Goal: Task Accomplishment & Management: Complete application form

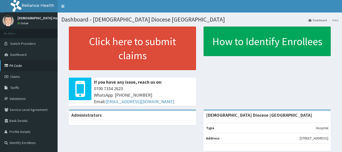
click at [12, 66] on link "PA Code" at bounding box center [29, 65] width 58 height 11
click at [14, 65] on link "PA Code" at bounding box center [29, 65] width 58 height 11
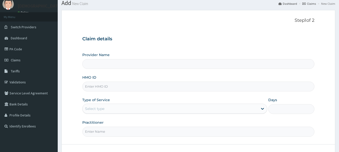
scroll to position [25, 0]
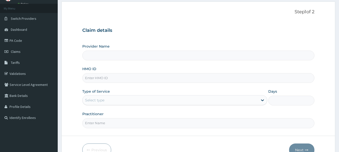
click at [89, 78] on input "HMO ID" at bounding box center [198, 78] width 232 height 10
click at [103, 71] on div "HMO ID" at bounding box center [198, 74] width 232 height 17
click at [103, 97] on div "Select type" at bounding box center [169, 100] width 175 height 8
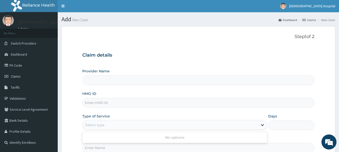
scroll to position [0, 0]
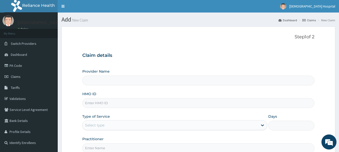
click at [115, 76] on input "Provider Name" at bounding box center [198, 81] width 232 height 10
click at [17, 51] on link "Dashboard" at bounding box center [29, 54] width 58 height 11
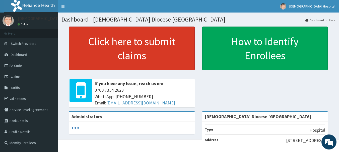
click at [111, 65] on link "Click here to submit claims" at bounding box center [132, 49] width 126 height 44
click at [112, 64] on link "Click here to submit claims" at bounding box center [132, 49] width 126 height 44
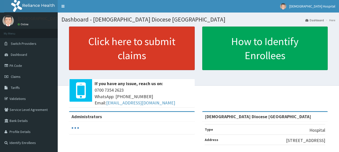
click at [121, 45] on link "Click here to submit claims" at bounding box center [132, 49] width 126 height 44
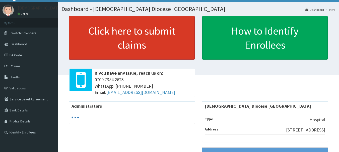
scroll to position [4, 0]
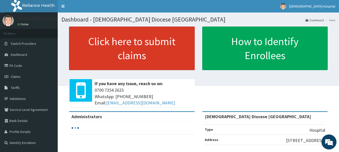
click at [102, 54] on link "Click here to submit claims" at bounding box center [132, 49] width 126 height 44
click at [91, 48] on link "Click here to submit claims" at bounding box center [132, 49] width 126 height 44
click at [122, 45] on link "Click here to submit claims" at bounding box center [132, 49] width 126 height 44
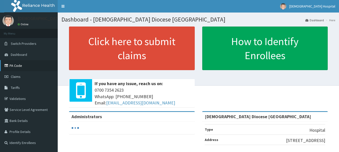
click at [15, 66] on link "PA Code" at bounding box center [29, 65] width 58 height 11
click at [13, 65] on link "PA Code" at bounding box center [29, 65] width 58 height 11
click at [22, 68] on link "PA Code" at bounding box center [29, 65] width 58 height 11
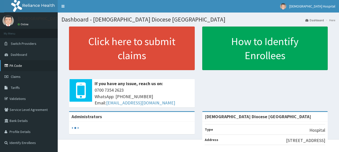
click at [21, 65] on link "PA Code" at bounding box center [29, 65] width 58 height 11
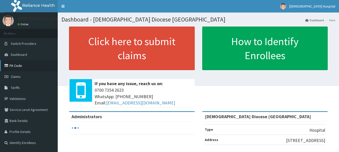
click at [26, 67] on link "PA Code" at bounding box center [29, 65] width 58 height 11
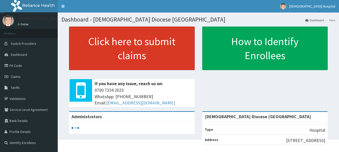
click at [102, 54] on link "Click here to submit claims" at bounding box center [132, 49] width 126 height 44
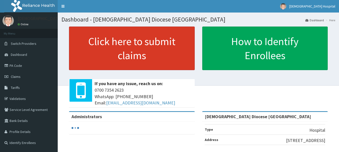
click at [102, 37] on link "Click here to submit claims" at bounding box center [132, 49] width 126 height 44
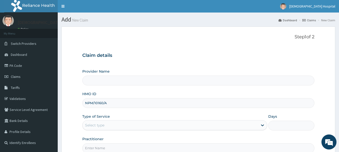
type input "NPM/10160/A"
click at [110, 127] on div "Select type" at bounding box center [169, 125] width 175 height 8
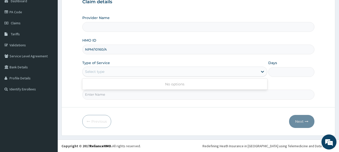
scroll to position [54, 0]
click at [143, 72] on div "Select type" at bounding box center [169, 71] width 175 height 8
click at [142, 90] on input "Practitioner" at bounding box center [198, 94] width 232 height 10
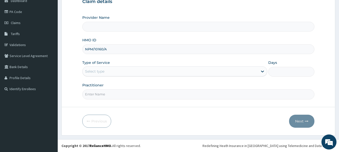
type input "DR OKORO"
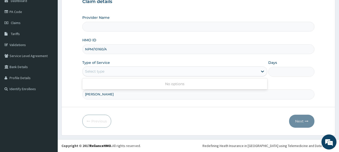
click at [135, 69] on div "Select type" at bounding box center [169, 71] width 175 height 8
click at [165, 70] on div "Select type" at bounding box center [169, 71] width 175 height 8
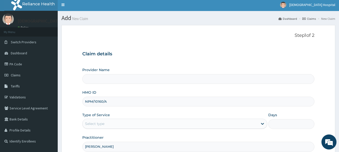
scroll to position [0, 0]
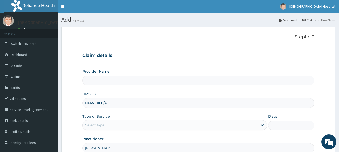
click at [115, 78] on input "Provider Name" at bounding box center [198, 81] width 232 height 10
drag, startPoint x: 115, startPoint y: 79, endPoint x: 117, endPoint y: 78, distance: 2.6
click at [115, 79] on input "Provider Name" at bounding box center [198, 81] width 232 height 10
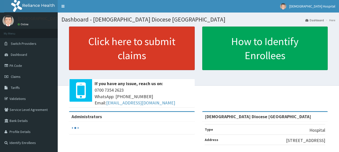
click at [114, 45] on link "Click here to submit claims" at bounding box center [132, 49] width 126 height 44
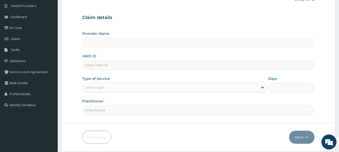
scroll to position [50, 0]
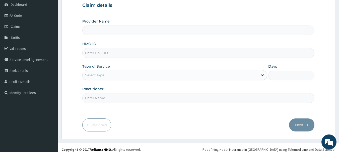
type input "[DEMOGRAPHIC_DATA] Diocese [GEOGRAPHIC_DATA]"
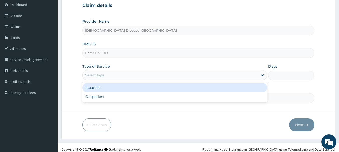
click at [126, 76] on div "Select type" at bounding box center [169, 75] width 175 height 8
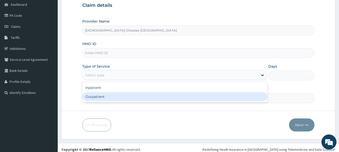
click at [120, 95] on div "Outpatient" at bounding box center [174, 96] width 185 height 9
type input "1"
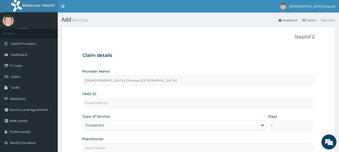
scroll to position [25, 0]
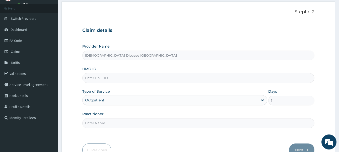
click at [103, 76] on input "HMO ID" at bounding box center [198, 78] width 232 height 10
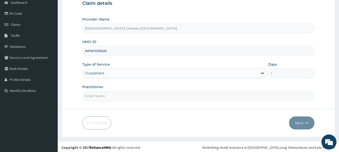
scroll to position [54, 0]
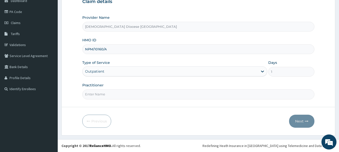
type input "NPM/10160/A"
click at [164, 96] on input "Practitioner" at bounding box center [198, 94] width 232 height 10
type input "DR OKORO"
click at [303, 119] on button "Next" at bounding box center [301, 121] width 25 height 13
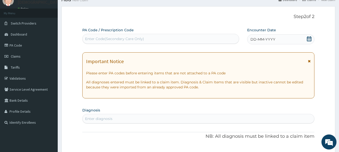
scroll to position [4, 0]
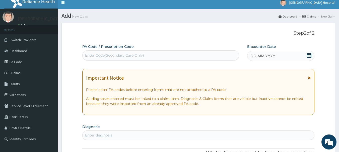
click at [116, 52] on div "Enter Code(Secondary Care Only)" at bounding box center [160, 55] width 156 height 8
paste input "PA/EC415F"
type input "PA/EC415F"
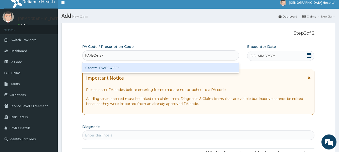
click at [116, 65] on div "Create "PA/EC415F"" at bounding box center [160, 67] width 157 height 9
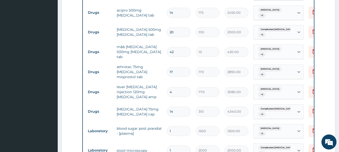
scroll to position [324, 0]
click at [177, 67] on input "17" at bounding box center [179, 72] width 24 height 10
type input "1"
type input "170.00"
type input "14"
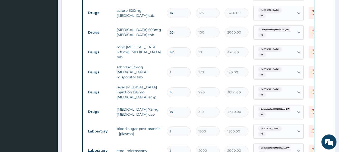
type input "2380.00"
type input "15"
type input "2550.00"
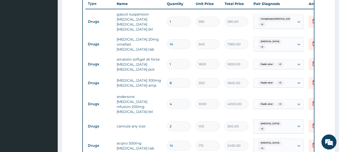
scroll to position [198, 0]
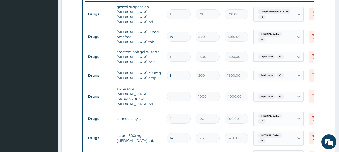
type input "15"
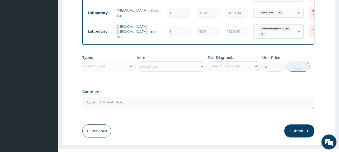
scroll to position [482, 0]
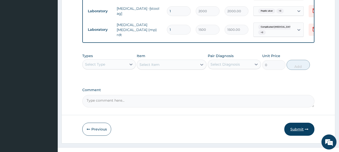
click at [304, 123] on button "Submit" at bounding box center [299, 129] width 30 height 13
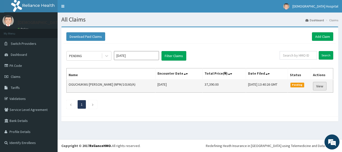
click at [318, 86] on link "View" at bounding box center [320, 86] width 14 height 9
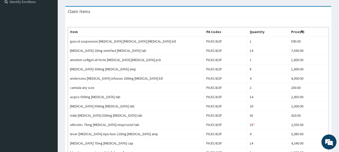
scroll to position [158, 0]
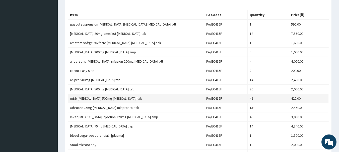
click at [167, 97] on td "m&b [MEDICAL_DATA] 500mg [MEDICAL_DATA] tab" at bounding box center [136, 98] width 136 height 9
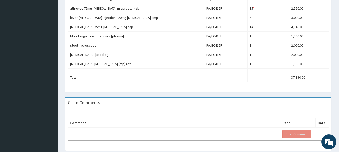
scroll to position [274, 0]
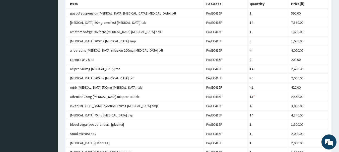
scroll to position [175, 0]
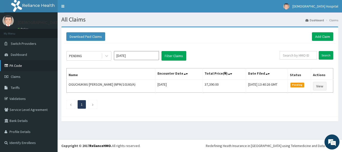
click at [25, 63] on link "PA Code" at bounding box center [29, 65] width 58 height 11
